Goal: Task Accomplishment & Management: Manage account settings

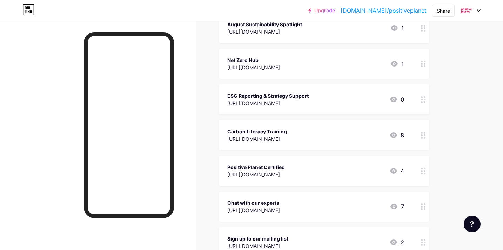
scroll to position [262, 0]
click at [321, 91] on div "ESG Reporting & Strategy Support [URL][DOMAIN_NAME] 0" at bounding box center [324, 100] width 210 height 30
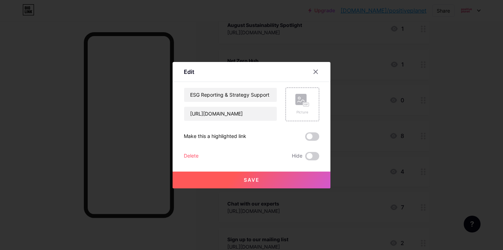
click at [190, 157] on div "Delete" at bounding box center [191, 156] width 15 height 8
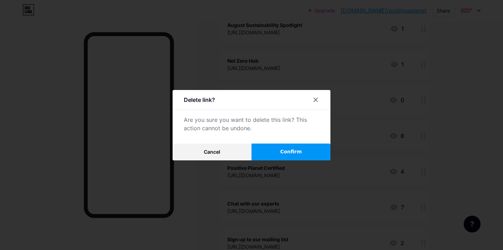
click at [314, 154] on button "Confirm" at bounding box center [290, 152] width 79 height 17
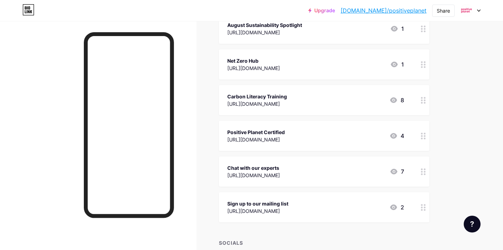
click at [418, 62] on div at bounding box center [423, 64] width 12 height 30
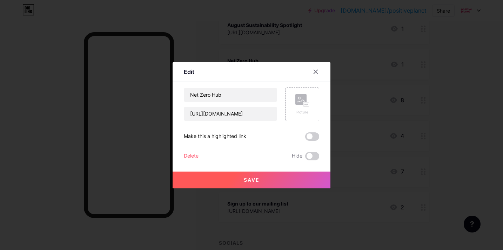
click at [184, 155] on div "Delete" at bounding box center [191, 156] width 15 height 8
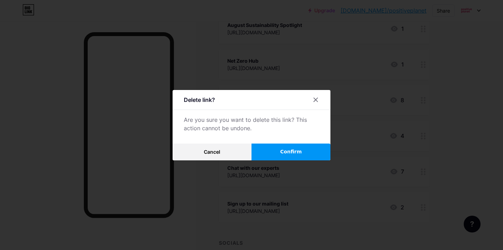
click at [274, 152] on button "Confirm" at bounding box center [290, 152] width 79 height 17
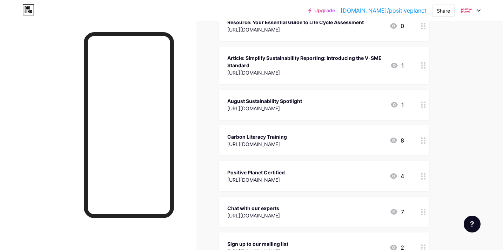
scroll to position [185, 0]
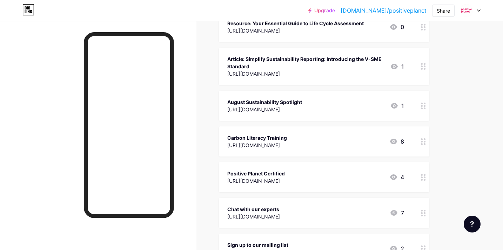
click at [368, 173] on div "Positive Planet Certified [URL][DOMAIN_NAME] 4" at bounding box center [315, 177] width 177 height 16
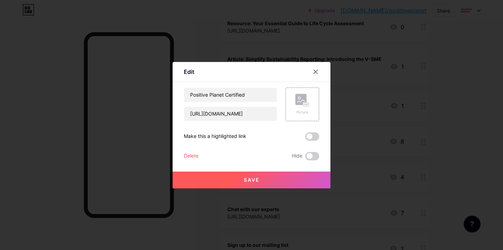
click at [195, 156] on div "Delete" at bounding box center [191, 156] width 15 height 8
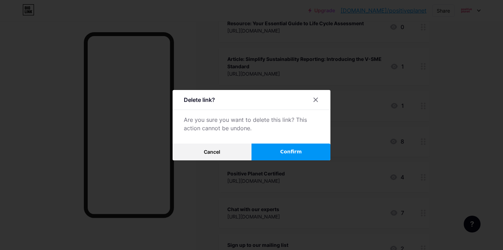
click at [287, 154] on span "Confirm" at bounding box center [291, 151] width 22 height 7
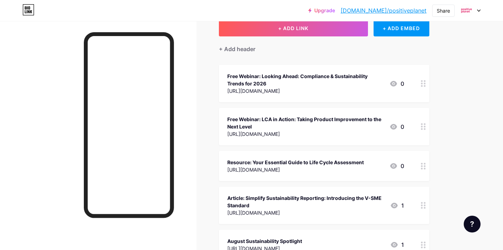
scroll to position [32, 0]
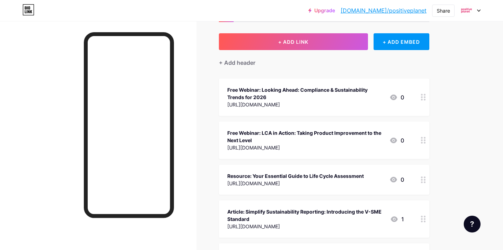
click at [291, 95] on div "Free Webinar: Looking Ahead: Compliance & Sustainability Trends for 2026" at bounding box center [305, 93] width 156 height 15
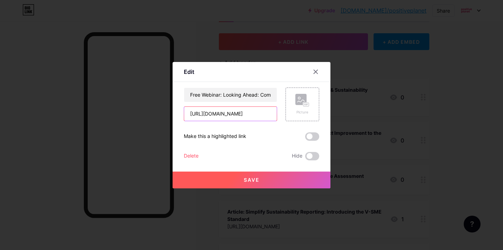
click at [218, 114] on input "[URL][DOMAIN_NAME]" at bounding box center [230, 114] width 93 height 14
paste input "zkBGDkCu24fu"
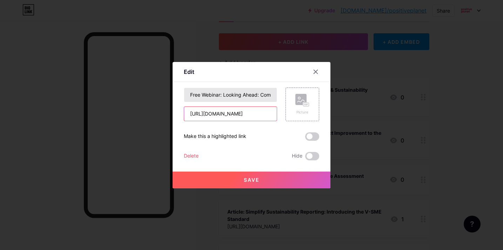
type input "[URL][DOMAIN_NAME]"
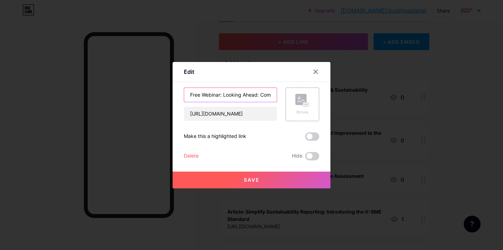
click at [232, 97] on input "Free Webinar: Looking Ahead: Compliance & Sustainability Trends for 2026" at bounding box center [230, 95] width 93 height 14
drag, startPoint x: 223, startPoint y: 95, endPoint x: 349, endPoint y: 98, distance: 126.2
click at [349, 98] on div "Edit Content YouTube Play YouTube video without leaving your page. ADD Vimeo Pl…" at bounding box center [251, 125] width 503 height 250
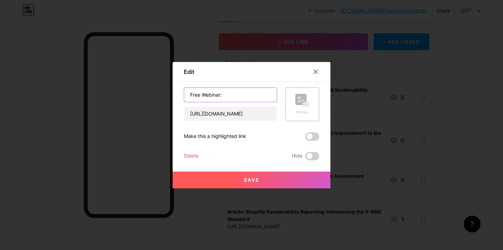
click at [231, 94] on input "Free Webinar:" at bounding box center [230, 95] width 93 height 14
paste input "LCA in Action: Taking Product Improvement to the Next Level"
drag, startPoint x: 223, startPoint y: 95, endPoint x: 354, endPoint y: 95, distance: 130.7
click at [354, 95] on div "Edit Content YouTube Play YouTube video without leaving your page. ADD Vimeo Pl…" at bounding box center [251, 125] width 503 height 250
paste input "Breaking Down Double Materiality: Inside ESG Reporting"
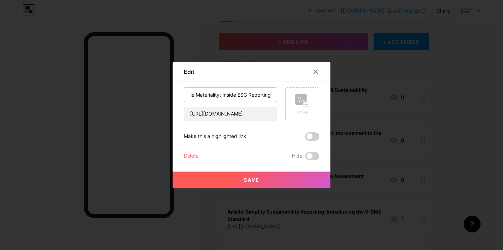
scroll to position [0, 83]
type input "Free Webinar: Breaking Down Double Materiality: Inside ESG Reporting"
click at [234, 113] on input "[URL][DOMAIN_NAME]" at bounding box center [230, 114] width 93 height 14
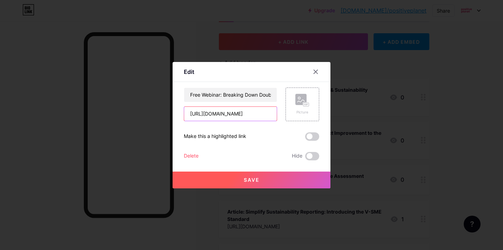
click at [234, 113] on input "[URL][DOMAIN_NAME]" at bounding box center [230, 114] width 93 height 14
paste input "tYudVVNyKbNB"
type input "[URL][DOMAIN_NAME]"
click at [251, 180] on span "Save" at bounding box center [252, 180] width 16 height 6
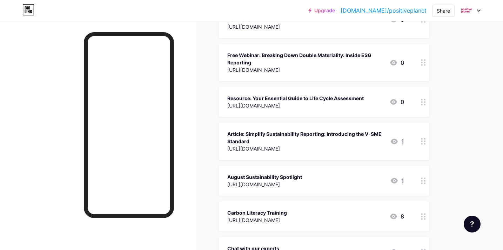
scroll to position [113, 0]
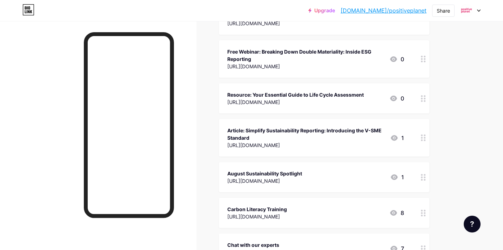
drag, startPoint x: 421, startPoint y: 139, endPoint x: 379, endPoint y: 16, distance: 130.7
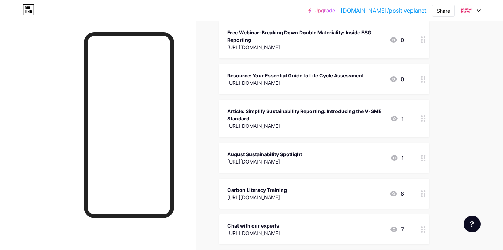
scroll to position [117, 0]
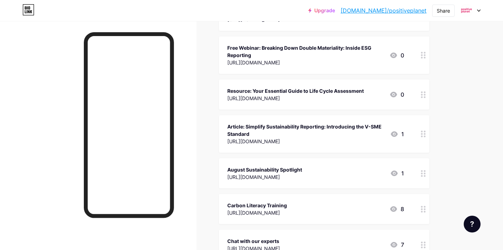
click at [301, 91] on div "Resource: Your Essential Guide to Life Cycle Assessment" at bounding box center [295, 90] width 136 height 7
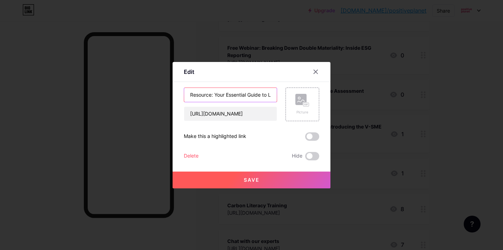
scroll to position [0, 51]
drag, startPoint x: 215, startPoint y: 94, endPoint x: 348, endPoint y: 106, distance: 134.1
click at [348, 106] on div "Edit Content YouTube Play YouTube video without leaving your page. ADD Vimeo Pl…" at bounding box center [251, 125] width 503 height 250
type input "Resource: A Complete Guide to ESG Reporting"
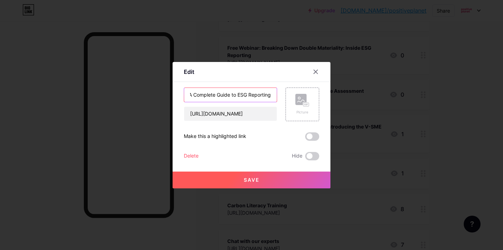
scroll to position [0, 0]
click at [234, 112] on input "[URL][DOMAIN_NAME]" at bounding box center [230, 114] width 93 height 14
paste input "wV"
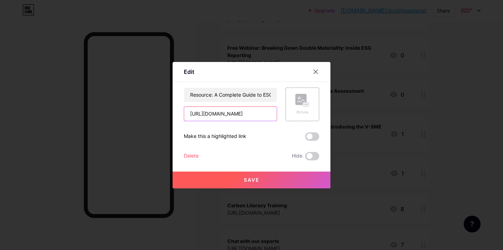
type input "[URL][DOMAIN_NAME]"
click at [250, 179] on span "Save" at bounding box center [252, 180] width 16 height 6
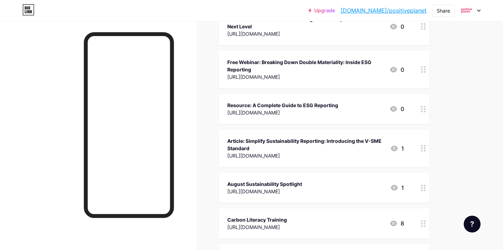
scroll to position [103, 0]
click at [275, 141] on div "Article: Simplify Sustainability Reporting: Introducing the V-SME Standard" at bounding box center [305, 144] width 157 height 15
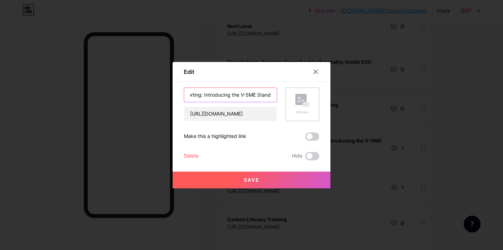
scroll to position [0, 89]
drag, startPoint x: 207, startPoint y: 94, endPoint x: 296, endPoint y: 92, distance: 88.7
click at [296, 92] on div "Article: Simplify Sustainability Reporting: Introducing the V-SME Standard [URL…" at bounding box center [251, 105] width 135 height 34
click at [222, 114] on input "[URL][DOMAIN_NAME]" at bounding box center [230, 114] width 93 height 14
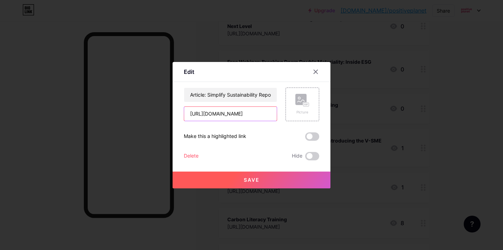
click at [222, 114] on input "[URL][DOMAIN_NAME]" at bounding box center [230, 114] width 93 height 14
paste input "G1gt"
type input "[URL][DOMAIN_NAME]"
drag, startPoint x: 209, startPoint y: 94, endPoint x: 343, endPoint y: 97, distance: 134.6
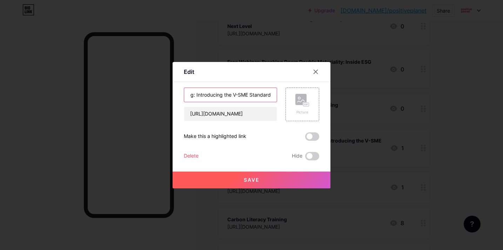
click at [343, 97] on div "Edit Content YouTube Play YouTube video without leaving your page. ADD Vimeo Pl…" at bounding box center [251, 125] width 503 height 250
paste input "ECR is Changing: What UK Businesses Need to Know About UK SRS"
type input "Article: SECR is Changing: What UK Businesses Need to Know About UK SRS"
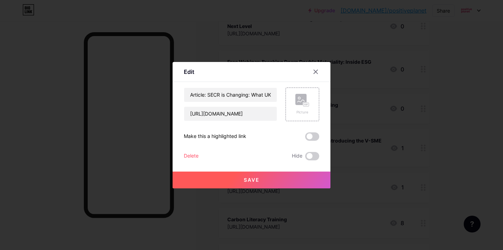
click at [242, 180] on button "Save" at bounding box center [251, 180] width 158 height 17
